Goal: Complete application form

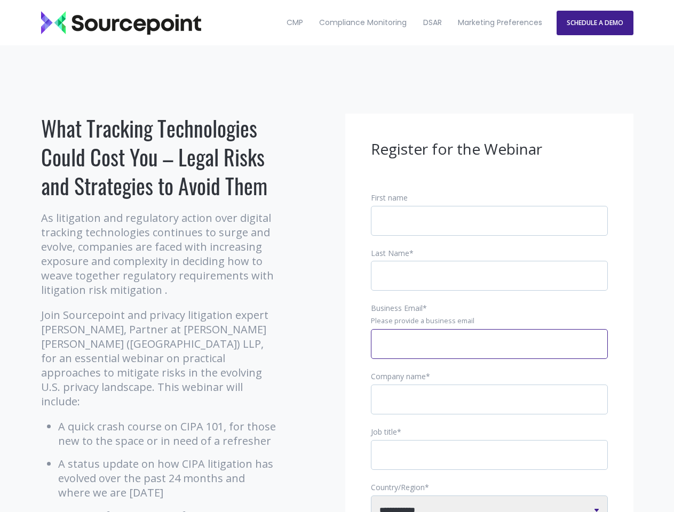
click at [489, 353] on input "Business Email *" at bounding box center [489, 344] width 237 height 30
